Goal: Task Accomplishment & Management: Manage account settings

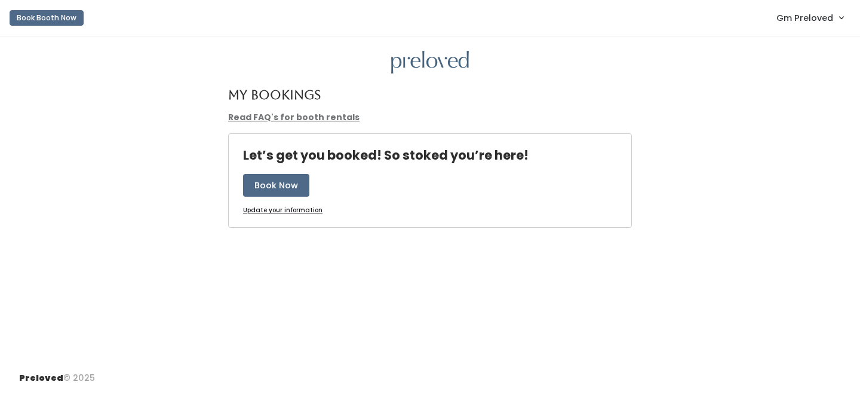
click at [825, 20] on span "Gm Preloved" at bounding box center [804, 17] width 57 height 13
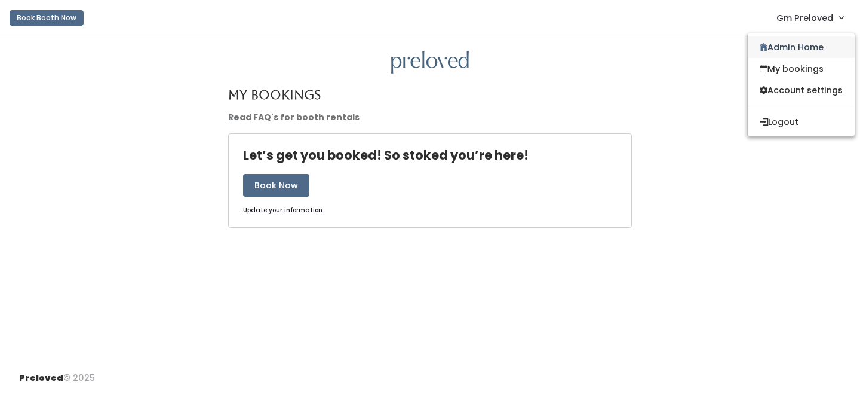
click at [801, 41] on link "Admin Home" at bounding box center [801, 46] width 107 height 21
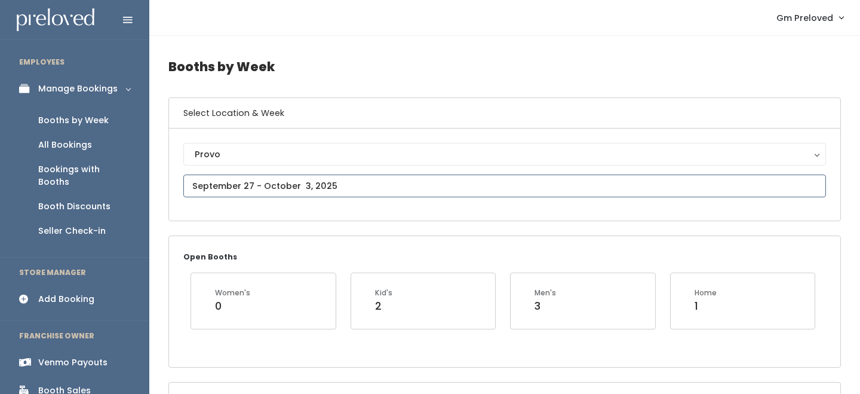
click at [235, 183] on input "text" at bounding box center [504, 185] width 643 height 23
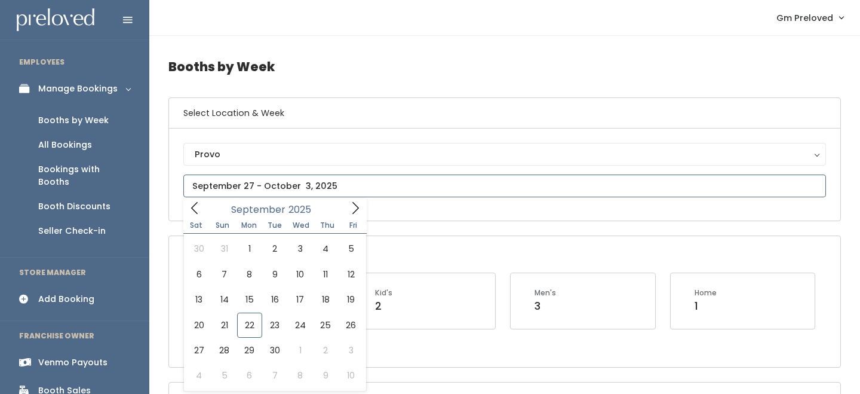
click at [198, 204] on icon at bounding box center [194, 207] width 13 height 13
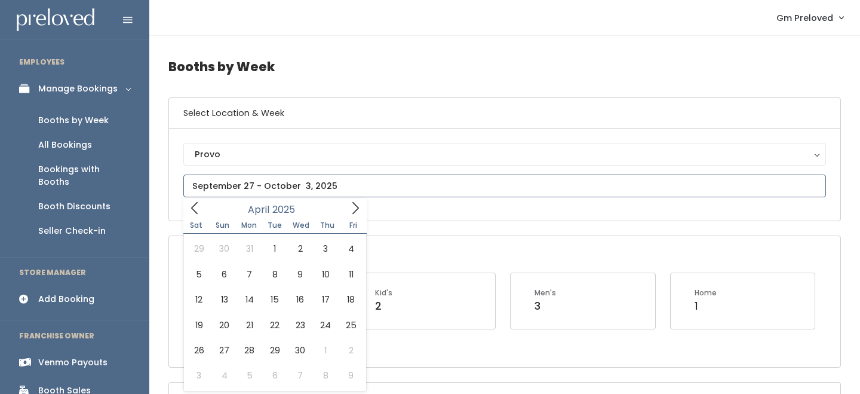
click at [198, 204] on icon at bounding box center [194, 207] width 13 height 13
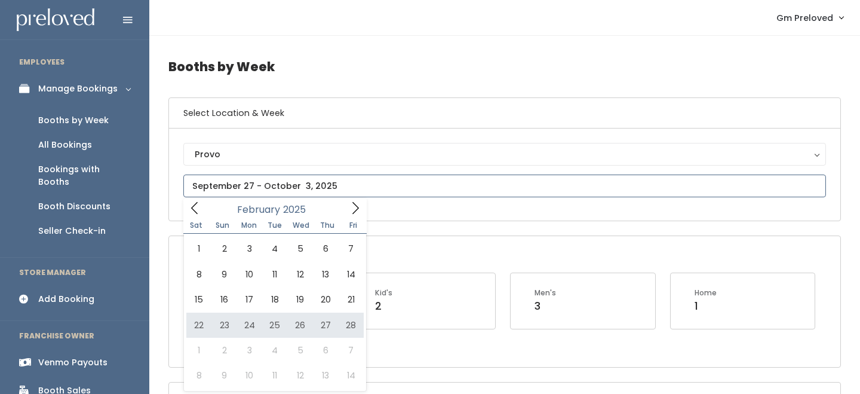
type input "February 22 to February 28"
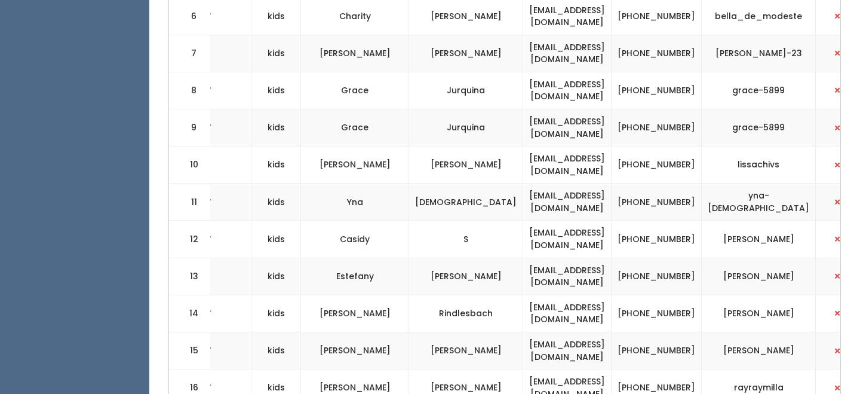
scroll to position [0, 314]
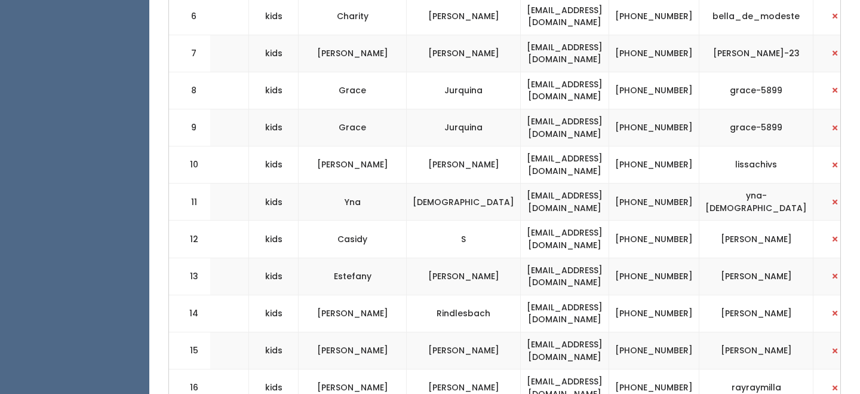
click at [537, 203] on td "y.evangelista02@gmail.com" at bounding box center [565, 201] width 88 height 37
copy tr "y.evangelista02@gmail.com"
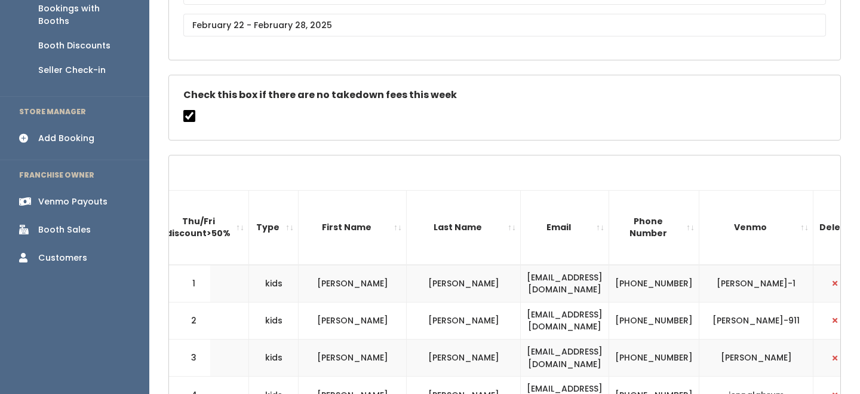
scroll to position [134, 0]
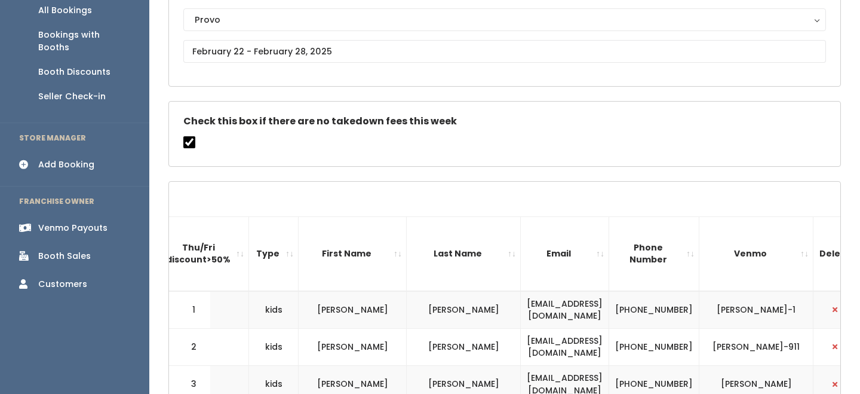
click at [90, 222] on div "Venmo Payouts" at bounding box center [72, 228] width 69 height 13
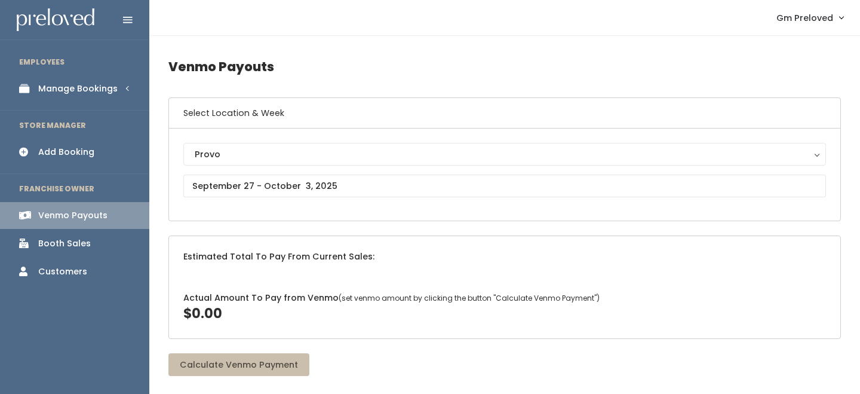
click at [73, 240] on div "Booth Sales" at bounding box center [64, 243] width 53 height 13
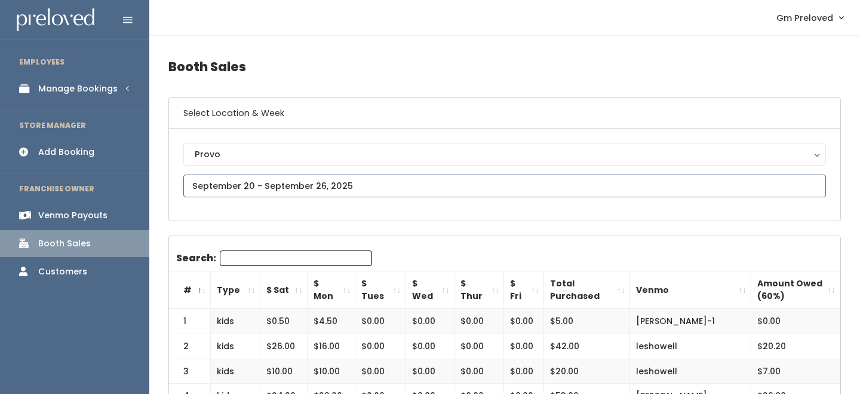
click at [290, 191] on input "text" at bounding box center [504, 185] width 643 height 23
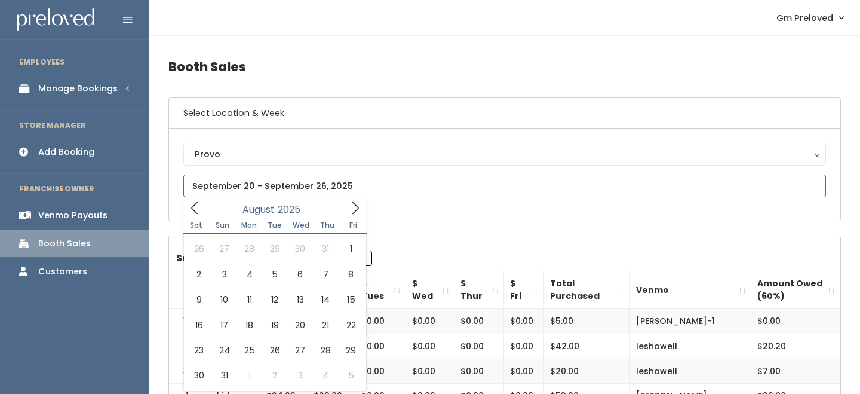
click at [193, 207] on icon at bounding box center [194, 207] width 13 height 13
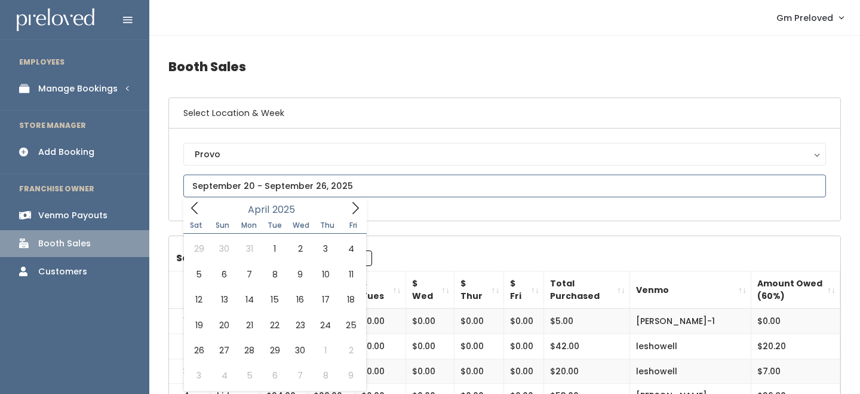
click at [193, 207] on icon at bounding box center [194, 207] width 13 height 13
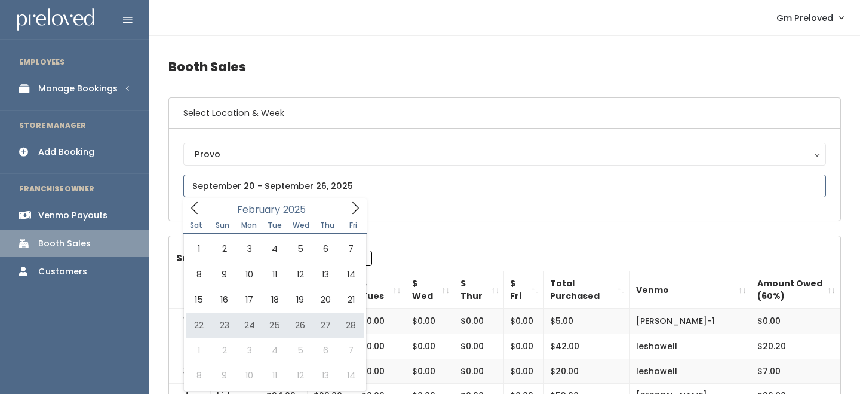
type input "February 22 to February 28"
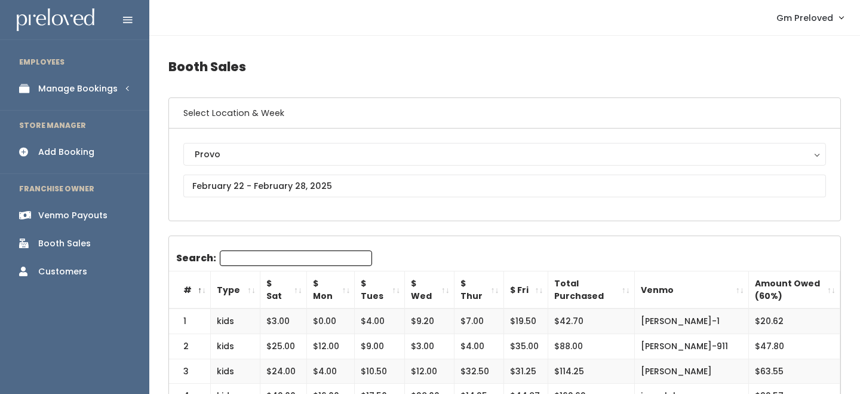
click at [116, 89] on link "Manage Bookings" at bounding box center [74, 88] width 149 height 27
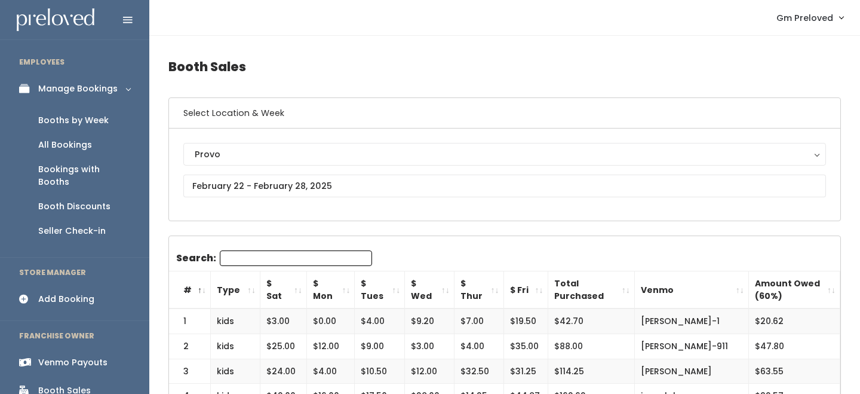
click at [99, 133] on link "All Bookings" at bounding box center [74, 145] width 149 height 24
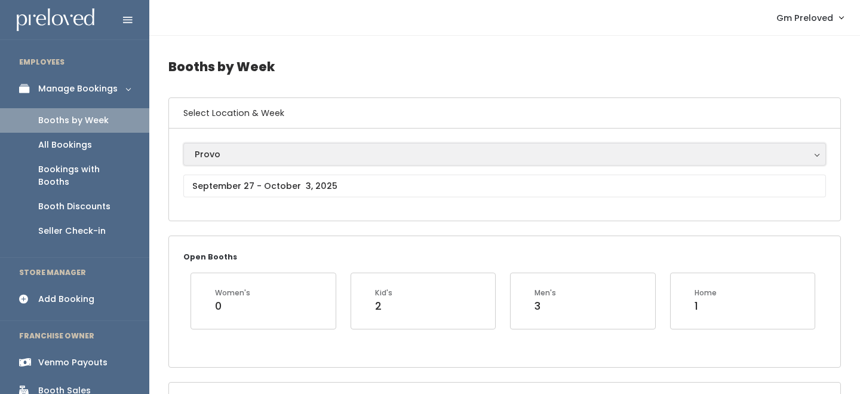
click at [242, 153] on div "Provo" at bounding box center [505, 153] width 620 height 13
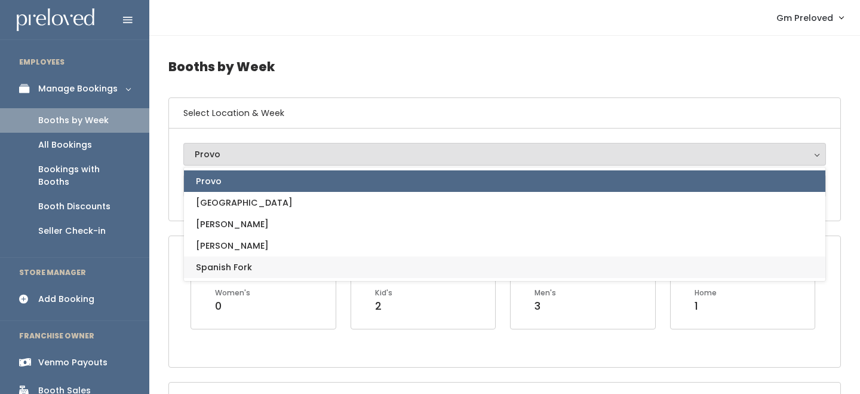
click at [235, 263] on span "Spanish Fork" at bounding box center [224, 266] width 56 height 13
select select "2"
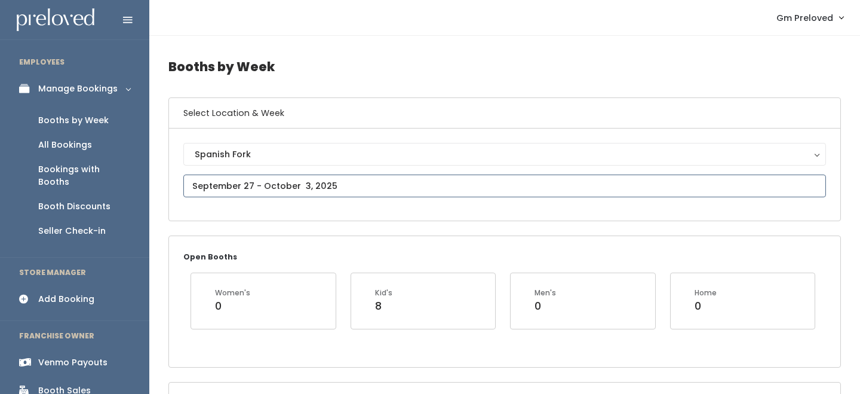
click at [256, 183] on input "text" at bounding box center [504, 185] width 643 height 23
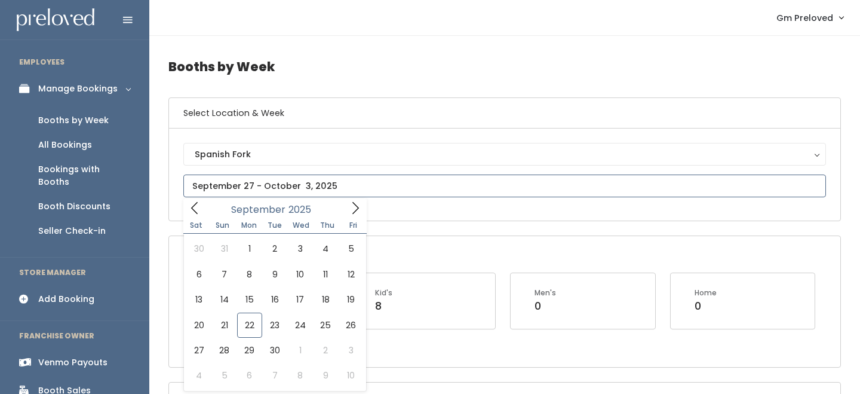
click at [189, 207] on icon at bounding box center [194, 207] width 13 height 13
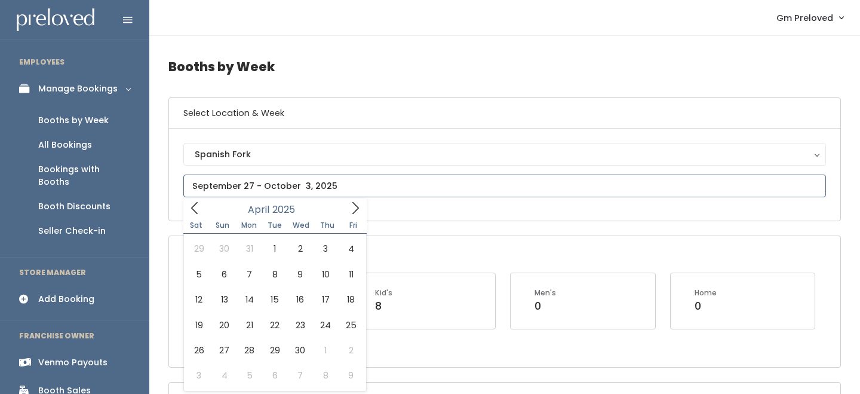
click at [189, 207] on icon at bounding box center [194, 207] width 13 height 13
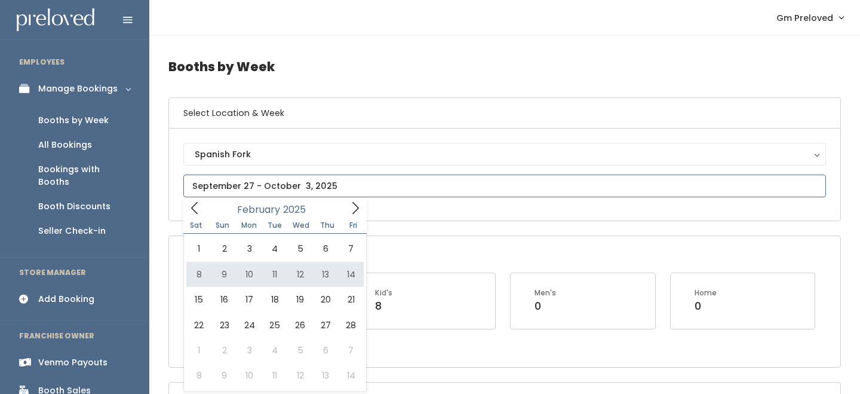
type input "February 8 to February 14"
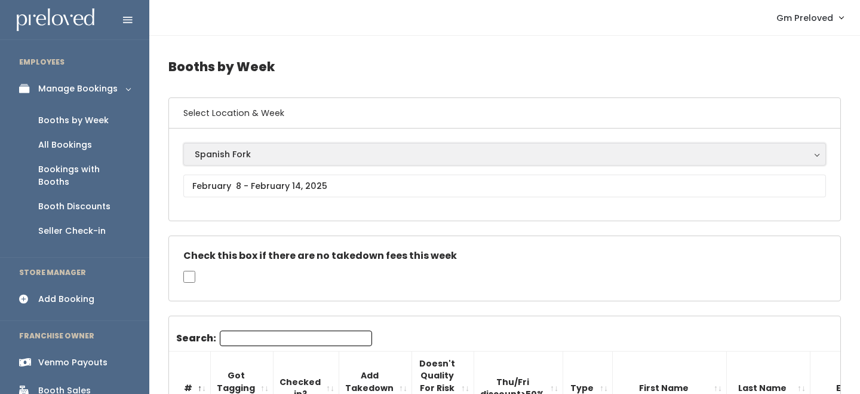
click at [259, 162] on button "Spanish Fork" at bounding box center [504, 154] width 643 height 23
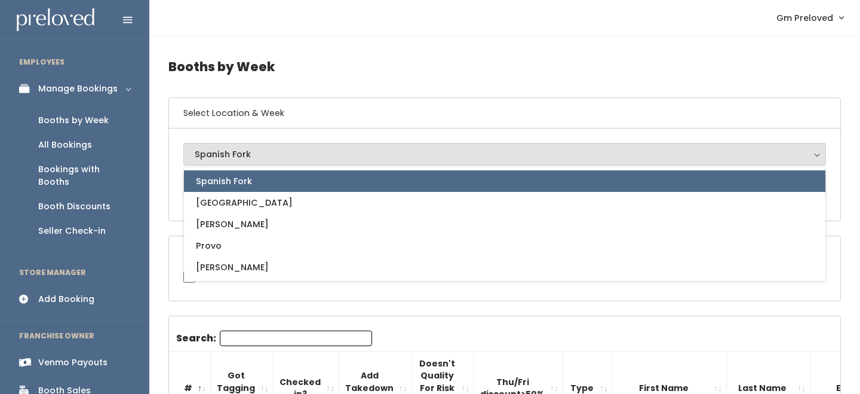
click at [261, 184] on link "Spanish Fork" at bounding box center [504, 180] width 641 height 21
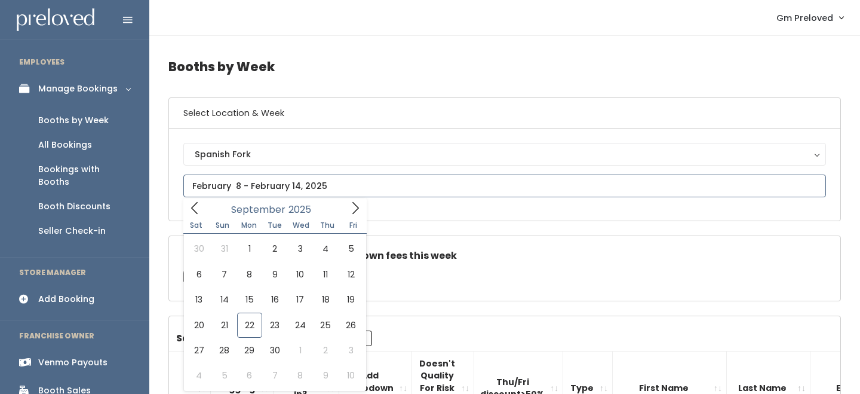
click at [263, 186] on input "text" at bounding box center [504, 185] width 643 height 23
click at [193, 214] on span at bounding box center [194, 207] width 23 height 19
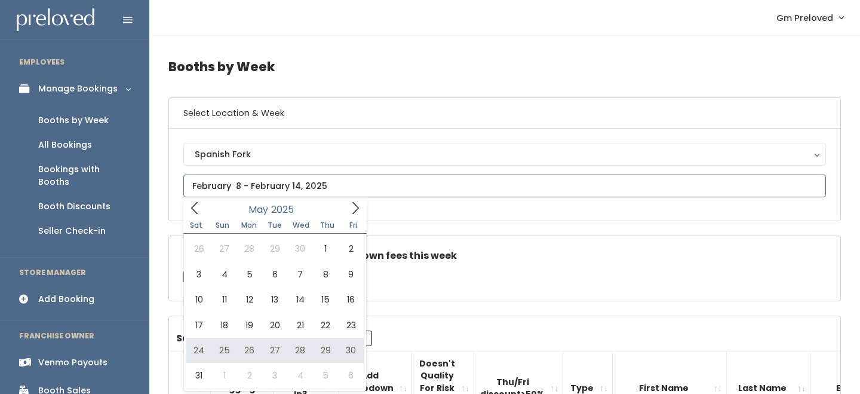
scroll to position [33, 0]
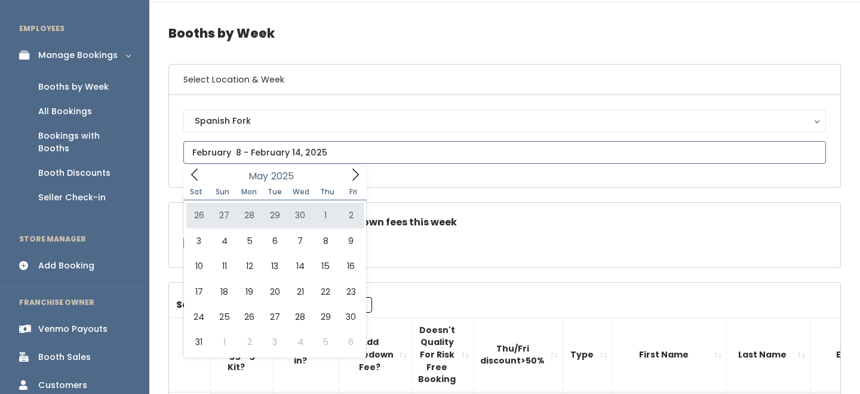
click at [197, 177] on icon at bounding box center [194, 174] width 13 height 13
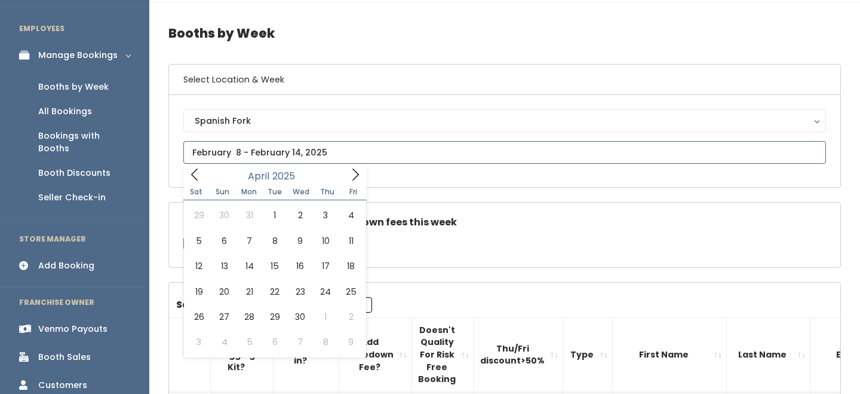
click at [197, 177] on icon at bounding box center [194, 174] width 13 height 13
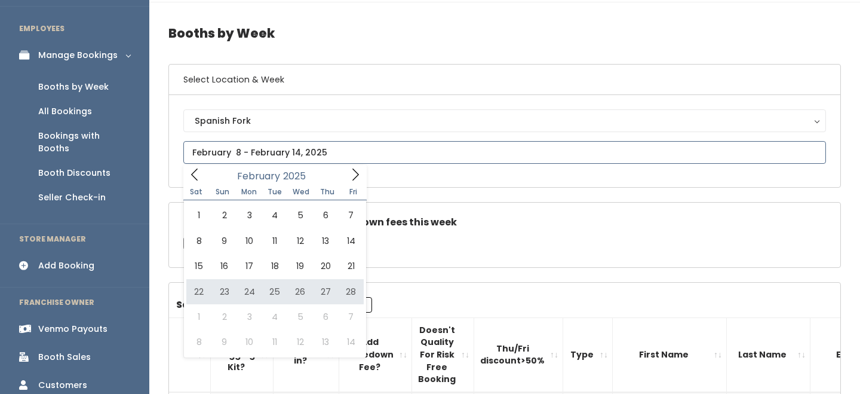
type input "February 22 to February 28"
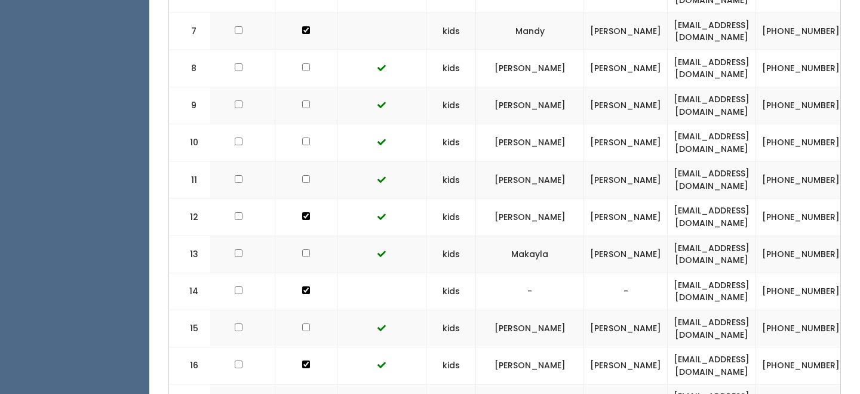
scroll to position [0, 351]
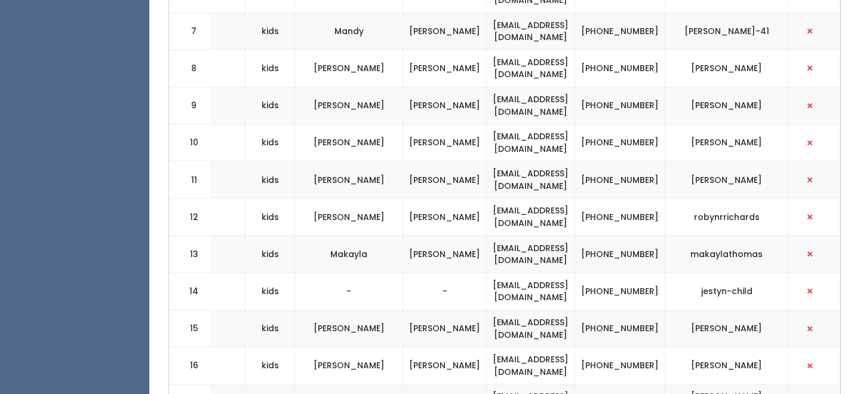
click at [518, 367] on td "[EMAIL_ADDRESS][DOMAIN_NAME]" at bounding box center [531, 365] width 88 height 37
click at [518, 367] on td "raeganjurquidez@gmail.com" at bounding box center [531, 365] width 88 height 37
copy tr "raeganjurquidez@gmail.com"
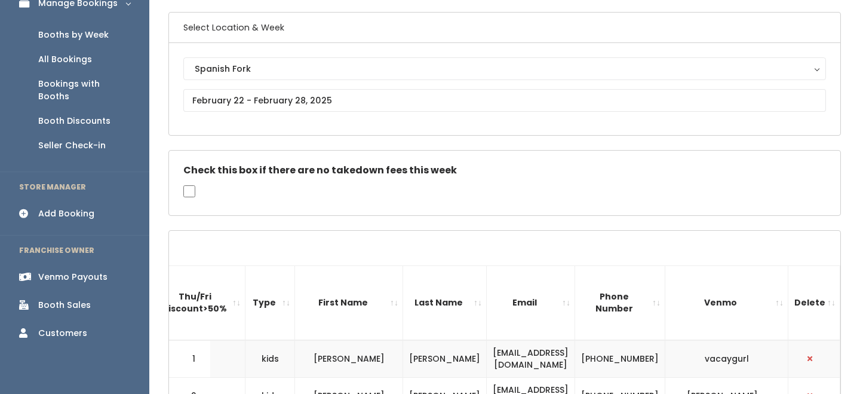
scroll to position [79, 0]
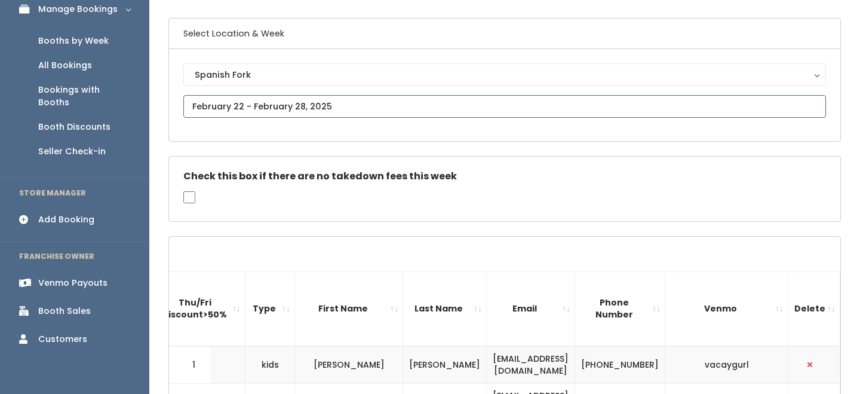
click at [280, 106] on input "text" at bounding box center [504, 106] width 643 height 23
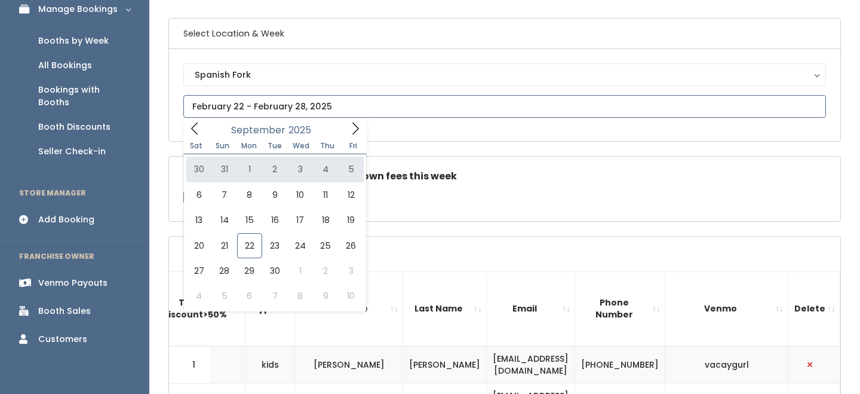
click at [192, 125] on icon at bounding box center [194, 128] width 13 height 13
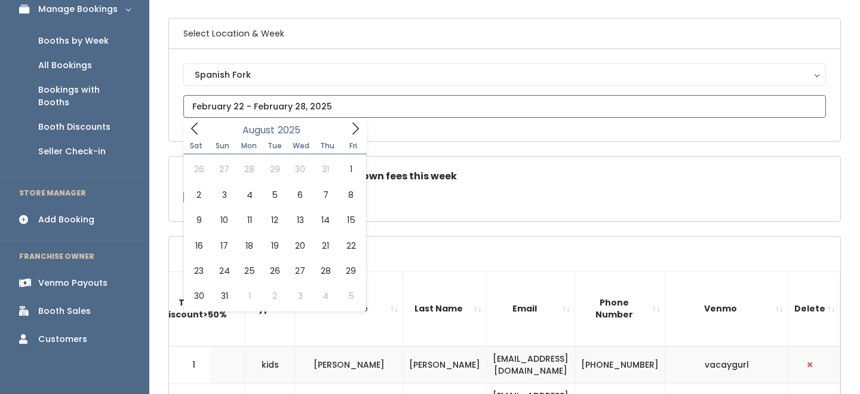
click at [192, 125] on icon at bounding box center [194, 128] width 13 height 13
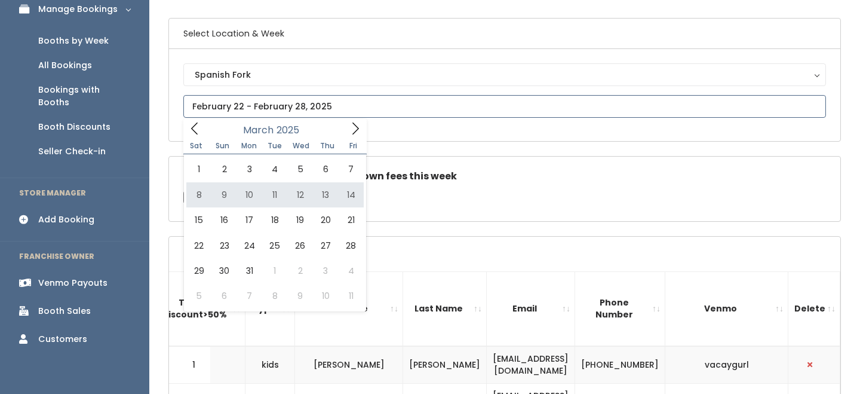
type input "March 8 to March 14"
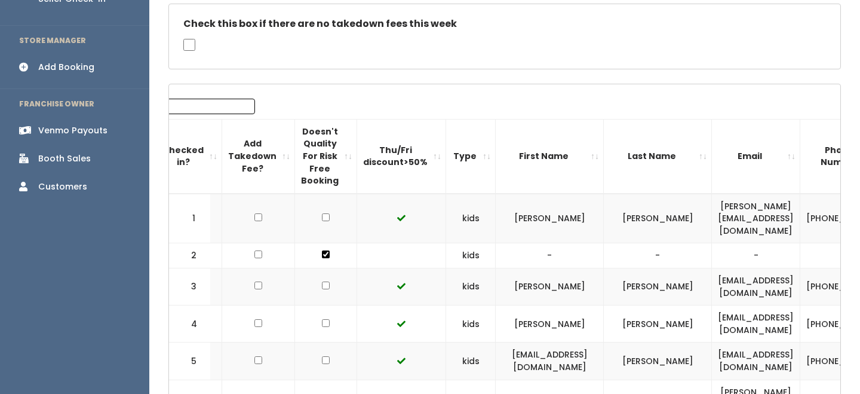
scroll to position [0, 153]
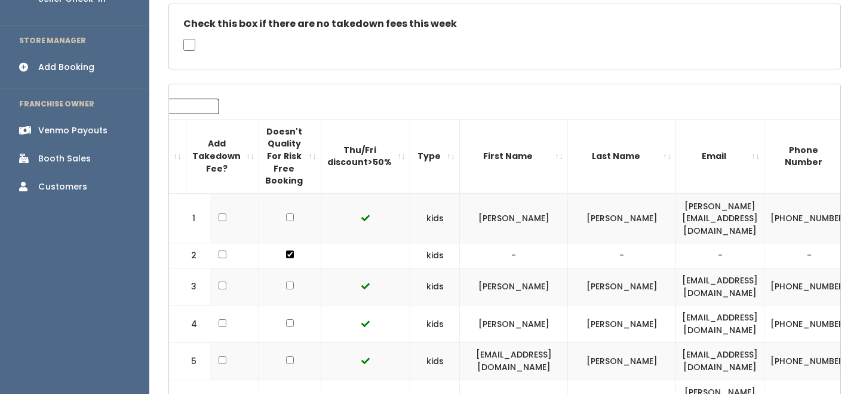
click at [676, 275] on td "[EMAIL_ADDRESS][DOMAIN_NAME]" at bounding box center [720, 286] width 88 height 37
copy tr "[EMAIL_ADDRESS][DOMAIN_NAME]"
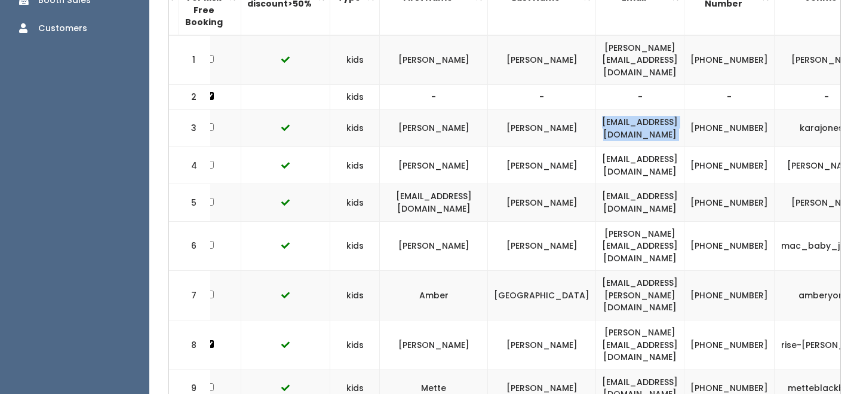
scroll to position [0, 292]
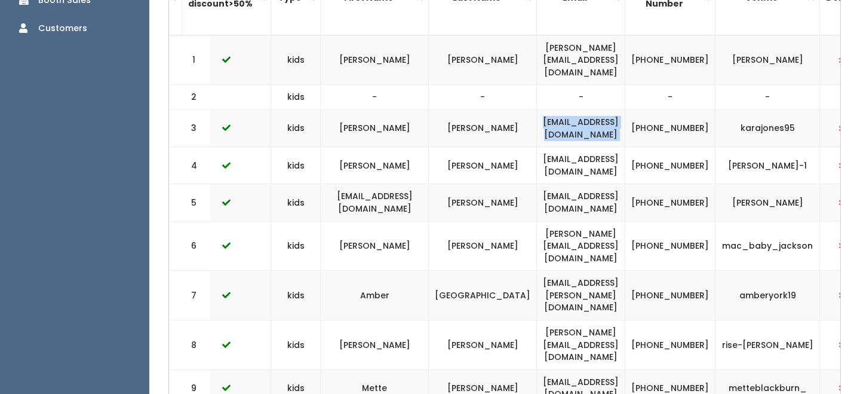
copy tr "[EMAIL_ADDRESS][DOMAIN_NAME]"
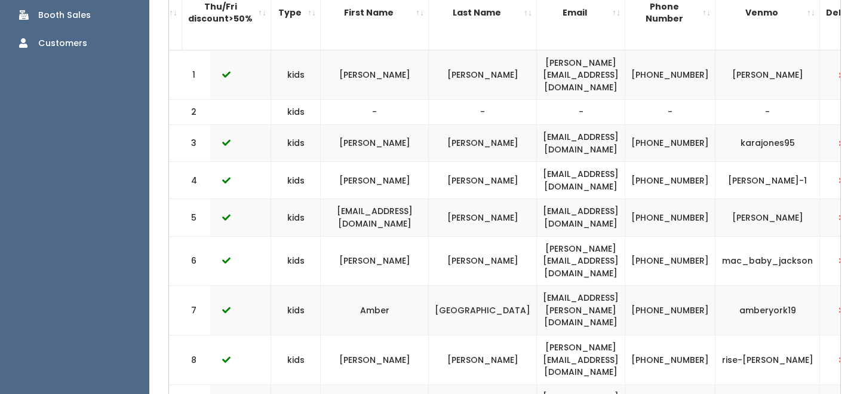
scroll to position [374, 0]
